Goal: Navigation & Orientation: Understand site structure

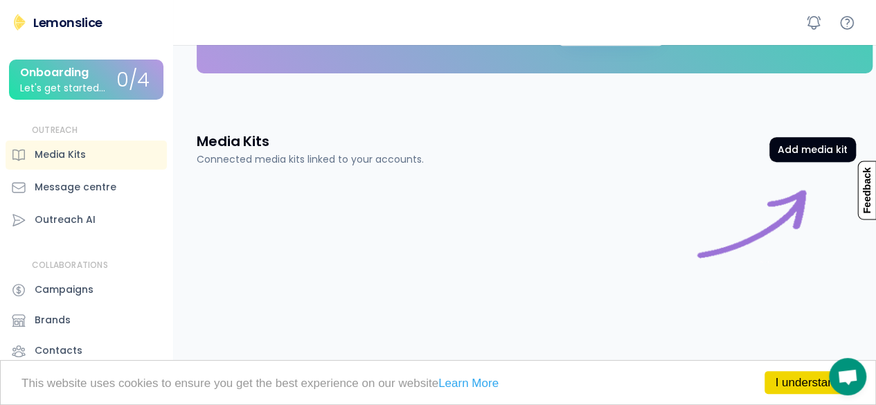
click at [85, 27] on div "Lemonslice" at bounding box center [67, 22] width 69 height 17
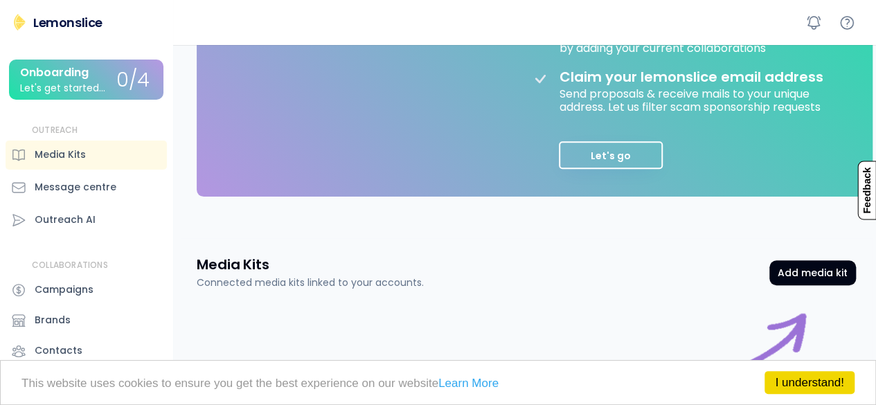
scroll to position [471, 0]
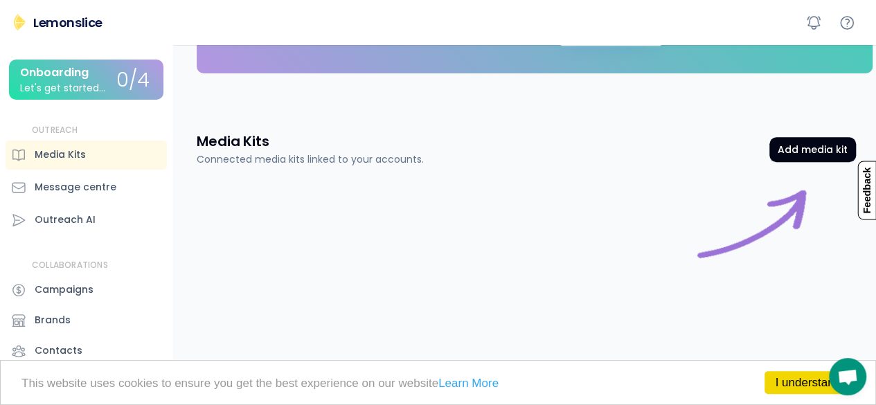
click at [89, 79] on div "Onboarding" at bounding box center [54, 72] width 69 height 12
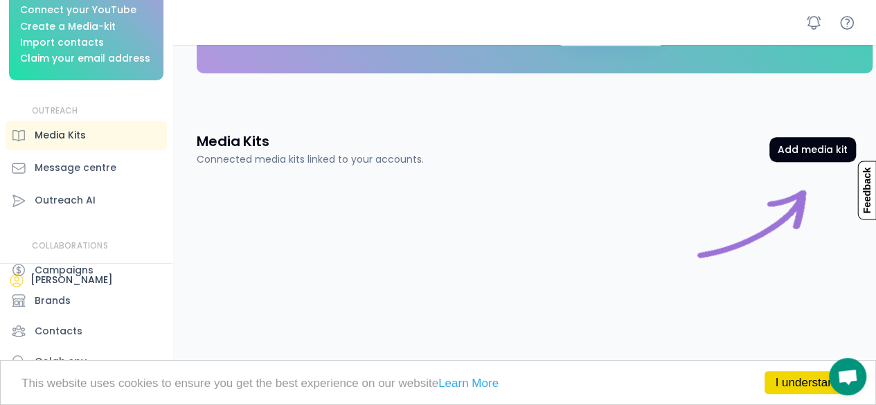
scroll to position [124, 0]
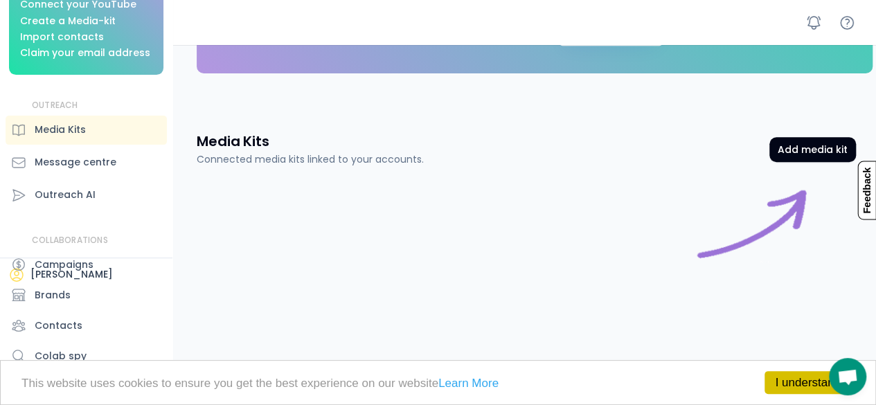
click at [769, 376] on link "I understand!" at bounding box center [810, 382] width 90 height 23
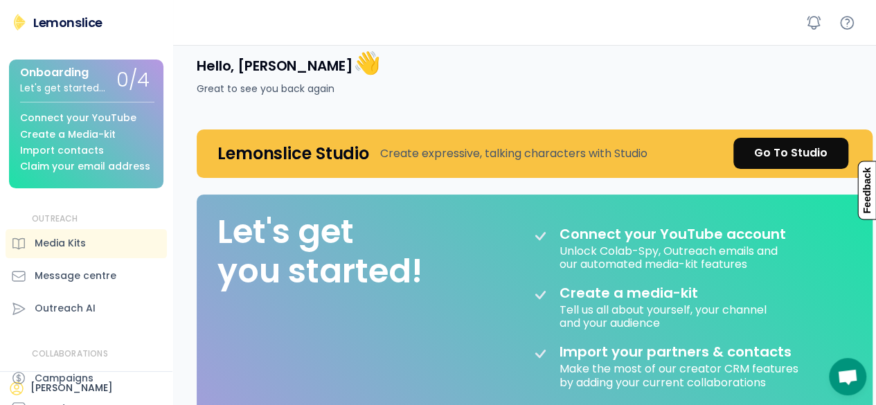
scroll to position [0, 0]
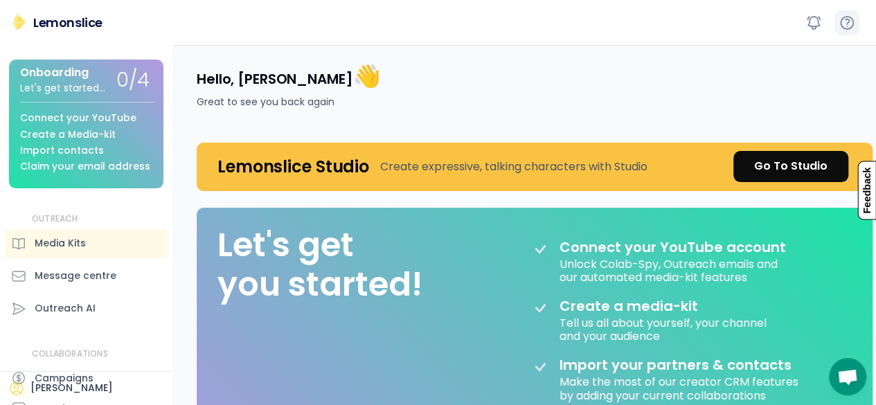
click at [853, 21] on icon at bounding box center [847, 23] width 12 height 12
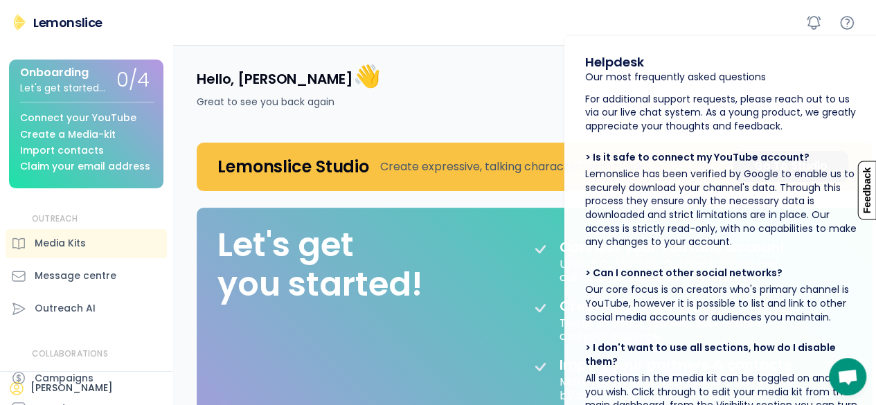
click at [393, 98] on div "Hello, morisa 👋 Great to see you back again" at bounding box center [526, 85] width 693 height 81
click at [269, 78] on h4 "Hello, morisa 👋" at bounding box center [289, 76] width 184 height 29
click at [353, 78] on font "👋" at bounding box center [367, 75] width 28 height 31
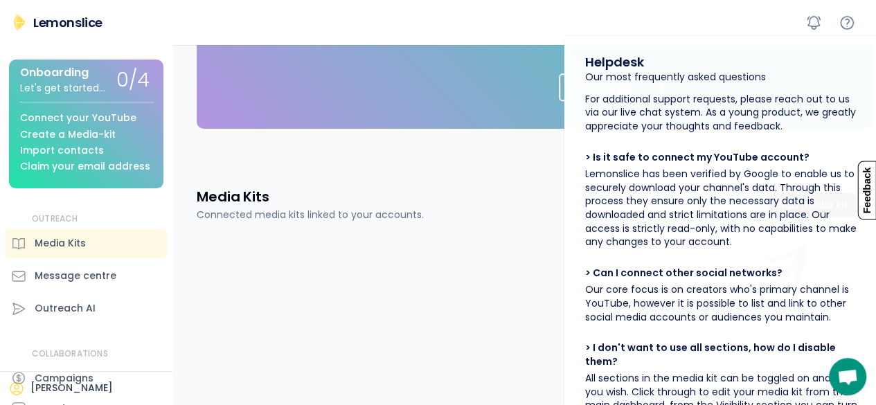
click at [78, 20] on div "Lemonslice" at bounding box center [67, 22] width 69 height 17
click at [109, 113] on div "Connect your YouTube" at bounding box center [78, 118] width 116 height 10
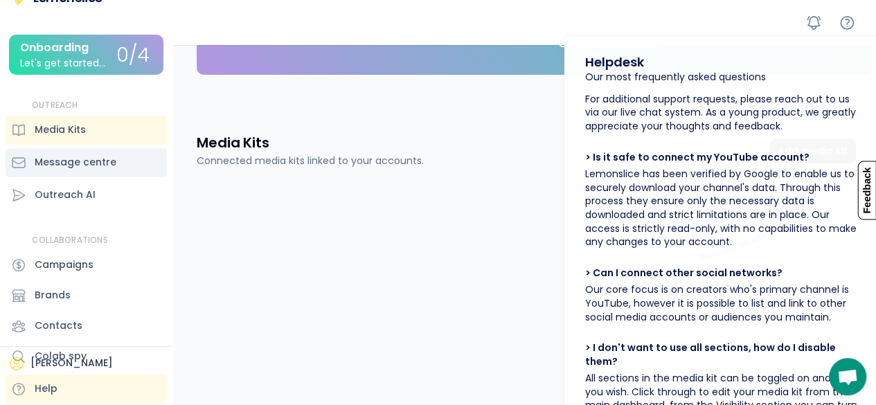
scroll to position [471, 0]
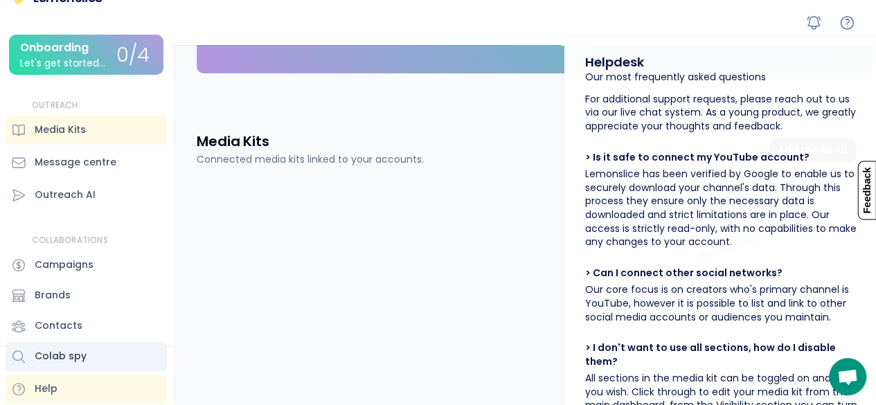
click at [25, 369] on div "Colab spy" at bounding box center [86, 356] width 161 height 29
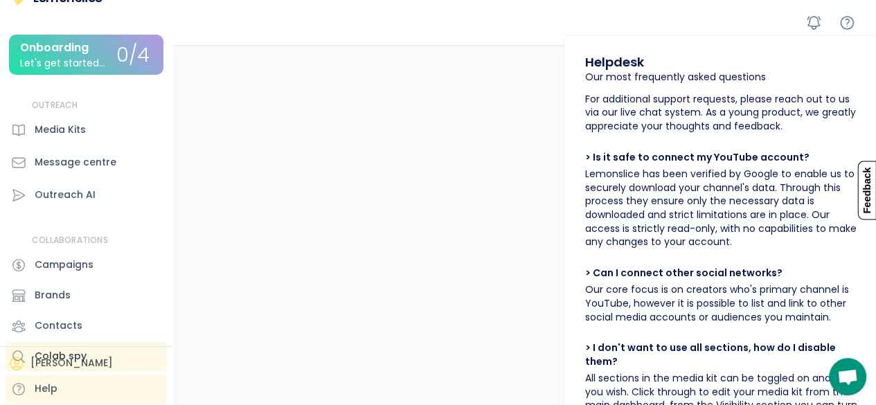
click at [26, 369] on div "Colab spy" at bounding box center [86, 356] width 161 height 29
click at [21, 366] on div "Colab spy" at bounding box center [86, 356] width 161 height 29
click at [39, 365] on div "Colab spy" at bounding box center [86, 356] width 161 height 29
click at [53, 365] on div "Colab spy" at bounding box center [86, 356] width 161 height 29
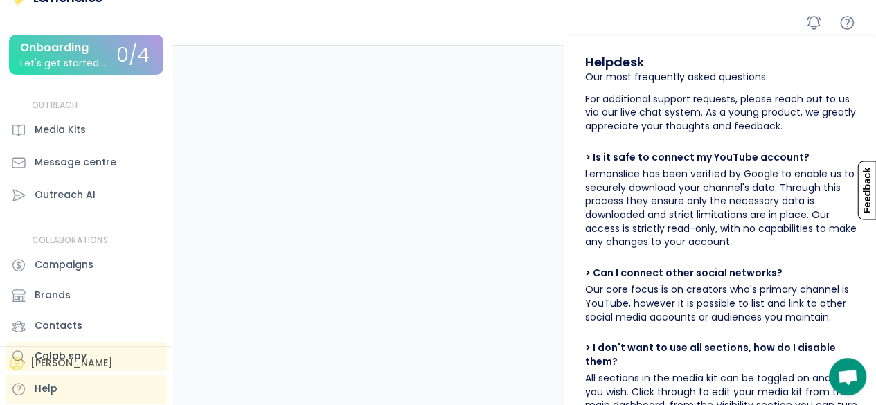
click at [17, 366] on div "Colab spy" at bounding box center [86, 356] width 161 height 29
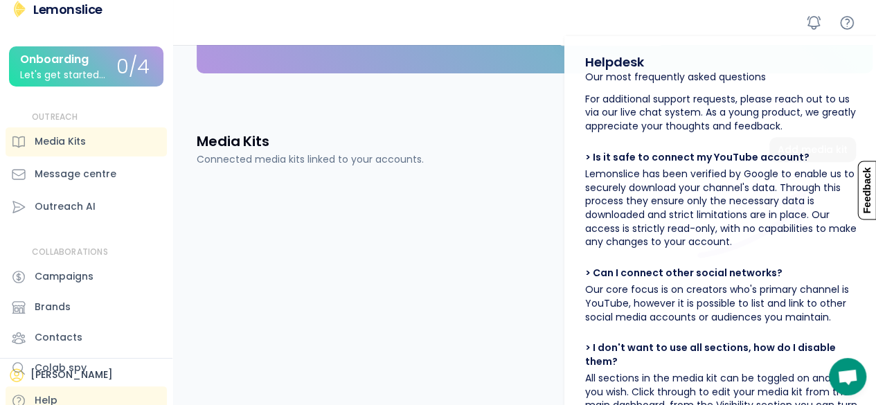
scroll to position [14, 0]
click at [85, 367] on div "Colab spy" at bounding box center [86, 367] width 161 height 29
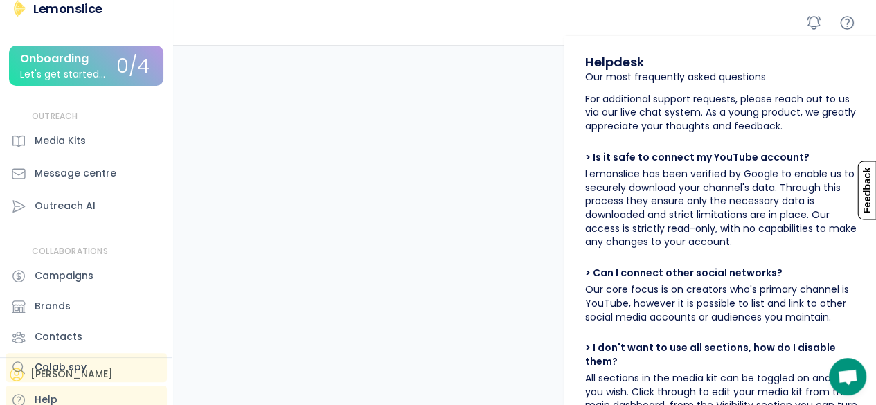
click at [85, 375] on div "Colab spy" at bounding box center [86, 367] width 161 height 29
click at [18, 375] on icon at bounding box center [18, 367] width 15 height 15
click at [19, 377] on div "Colab spy" at bounding box center [86, 367] width 161 height 29
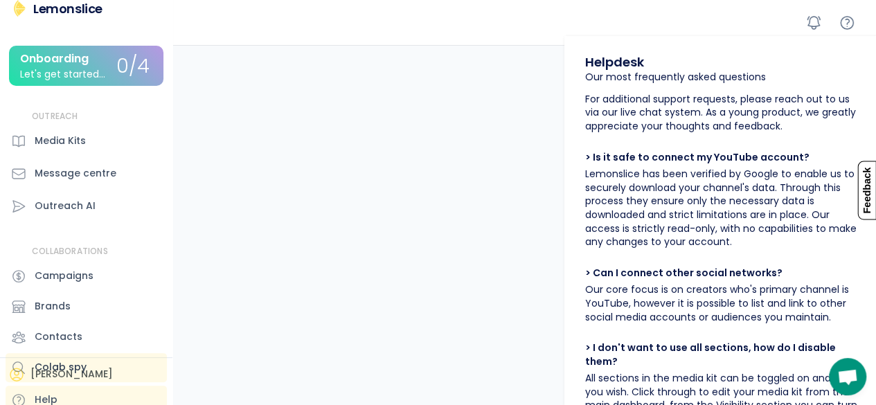
click at [19, 377] on div "Colab spy" at bounding box center [86, 367] width 161 height 29
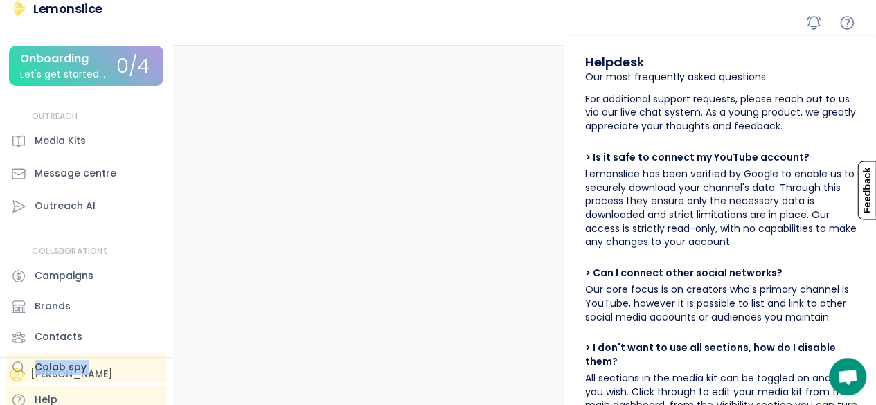
click at [19, 377] on div "Colab spy" at bounding box center [86, 367] width 161 height 29
click at [85, 281] on div "Campaigns" at bounding box center [64, 276] width 59 height 15
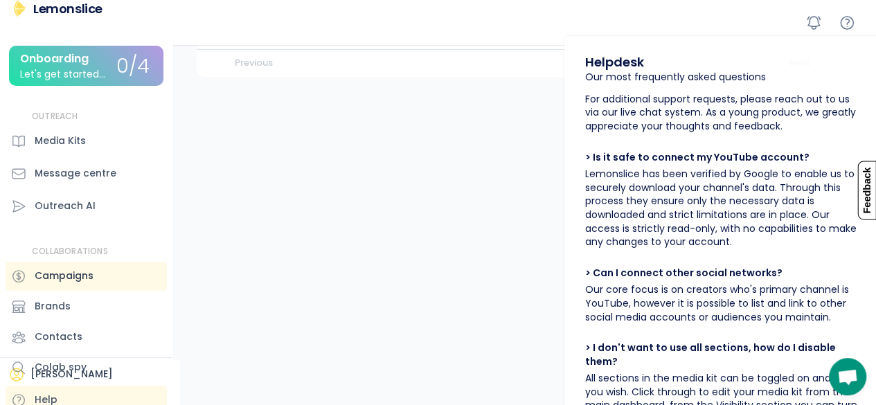
scroll to position [170, 0]
click at [508, 174] on div "Pick Contacts Campaigns Manage your brand partnership campaigns New campaign  …" at bounding box center [528, 140] width 696 height 531
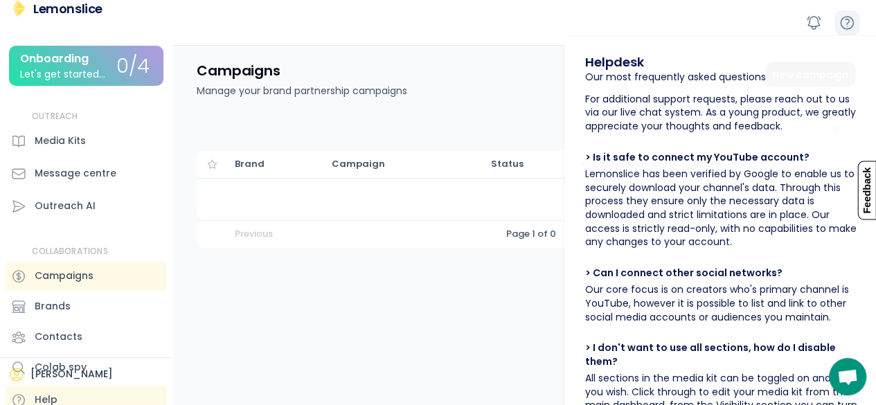
click at [848, 17] on icon at bounding box center [847, 23] width 17 height 17
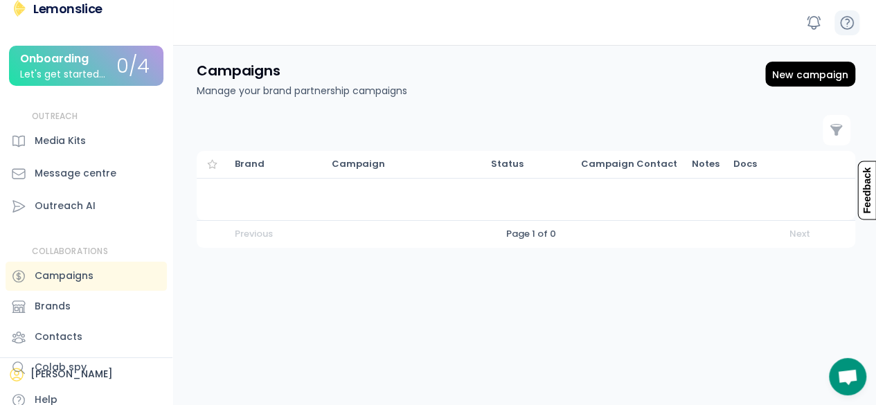
click at [846, 17] on icon at bounding box center [847, 23] width 17 height 17
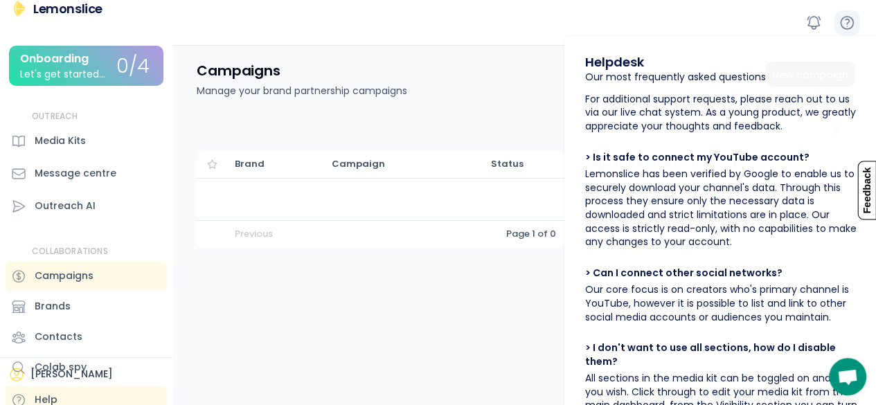
click at [846, 17] on icon at bounding box center [847, 23] width 17 height 17
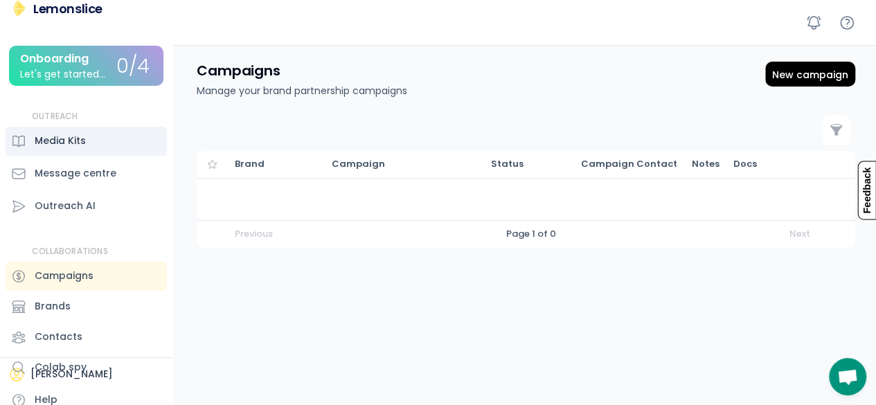
click at [51, 143] on div "Media Kits" at bounding box center [60, 141] width 51 height 15
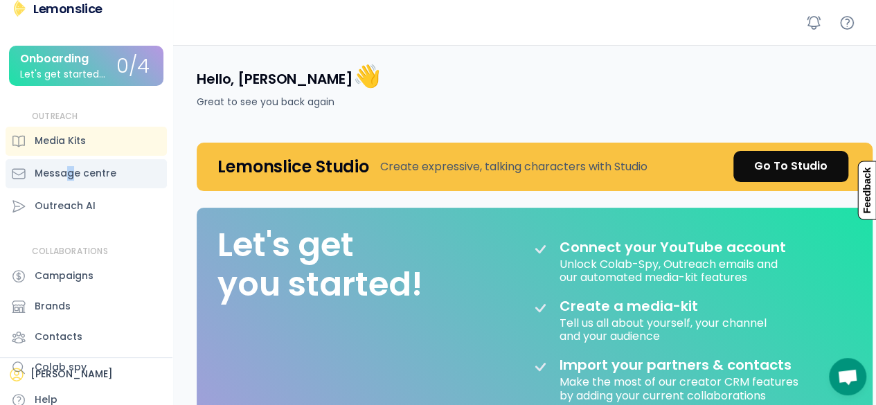
click at [69, 175] on div "Message centre" at bounding box center [76, 173] width 82 height 15
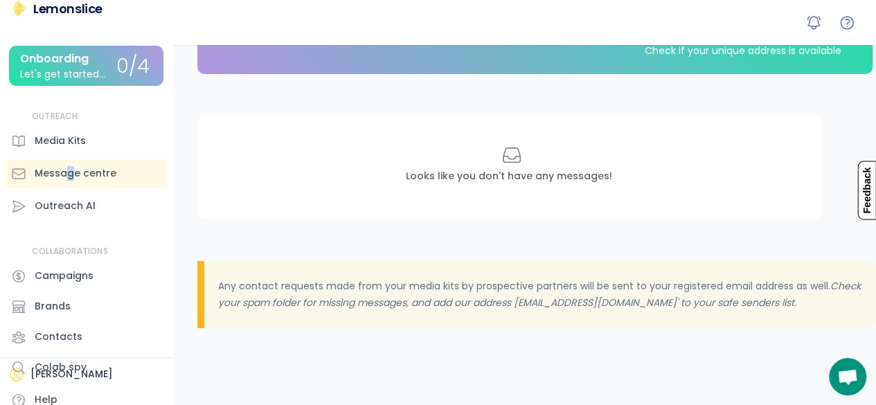
scroll to position [139, 0]
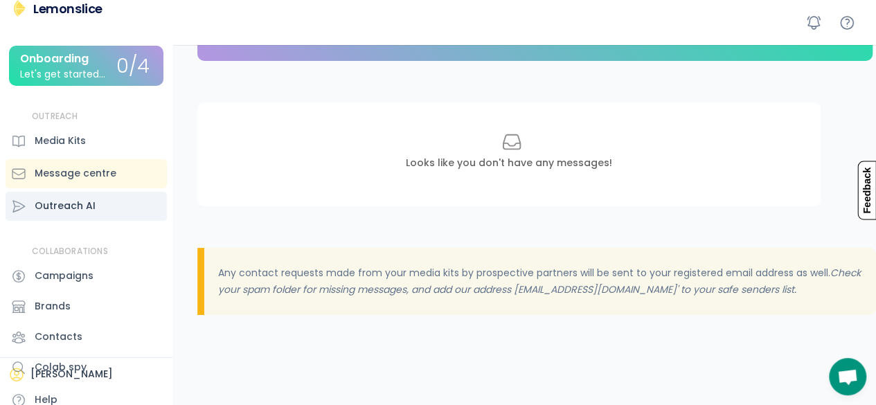
click at [94, 208] on div "Outreach AI" at bounding box center [86, 206] width 161 height 29
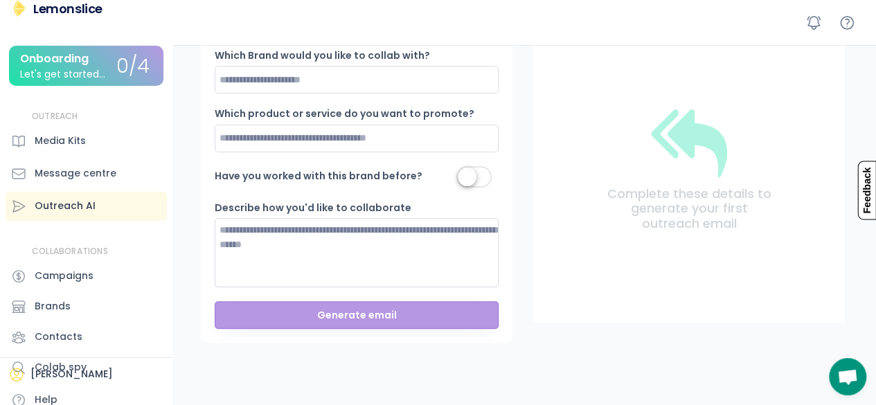
scroll to position [25, 0]
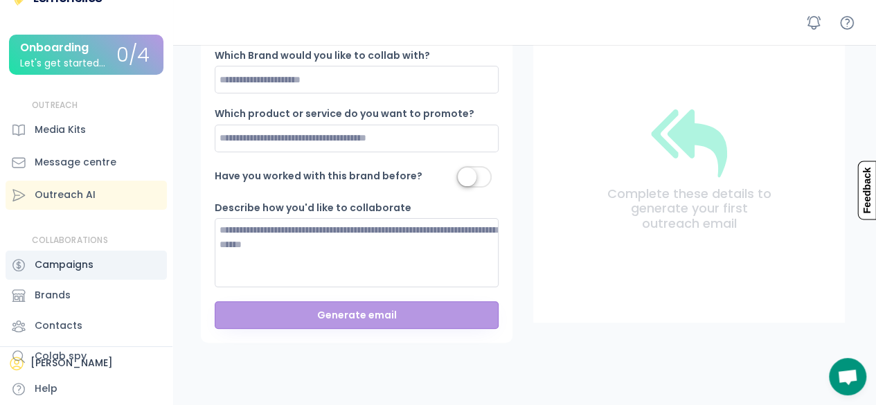
click at [93, 270] on div "Campaigns" at bounding box center [86, 265] width 161 height 29
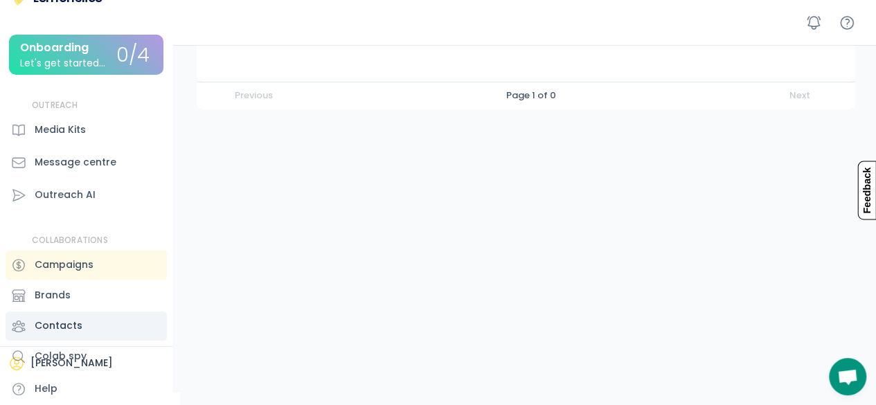
click at [66, 325] on div "Contacts" at bounding box center [59, 326] width 48 height 15
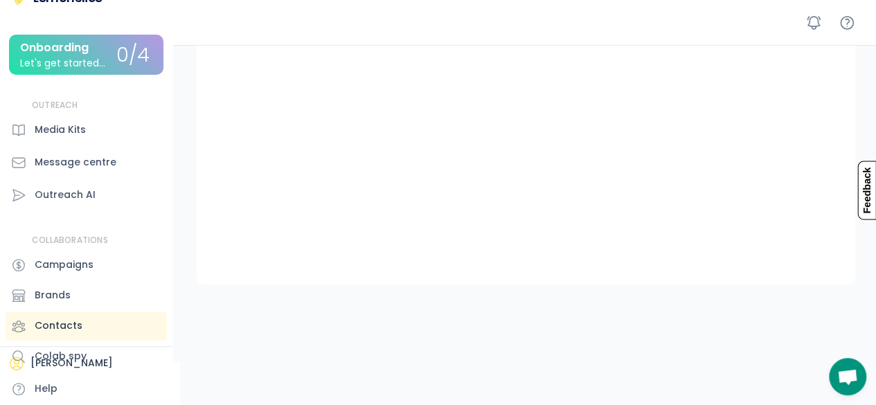
scroll to position [170, 0]
click at [55, 386] on div "Help" at bounding box center [46, 389] width 23 height 15
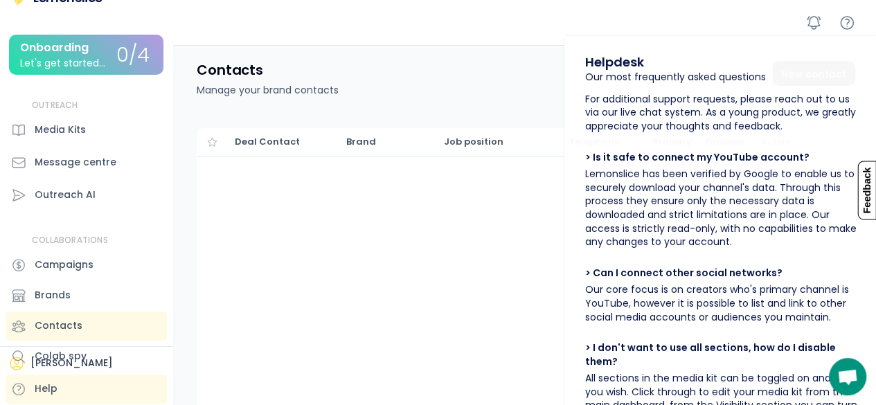
scroll to position [0, 0]
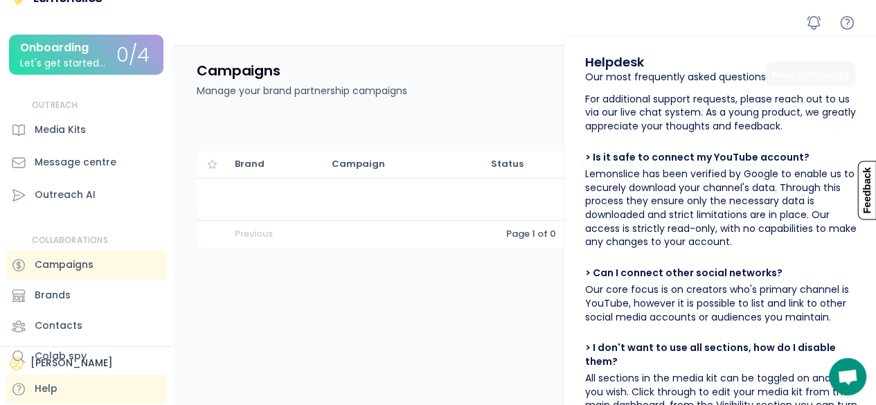
scroll to position [139, 0]
